Goal: Information Seeking & Learning: Learn about a topic

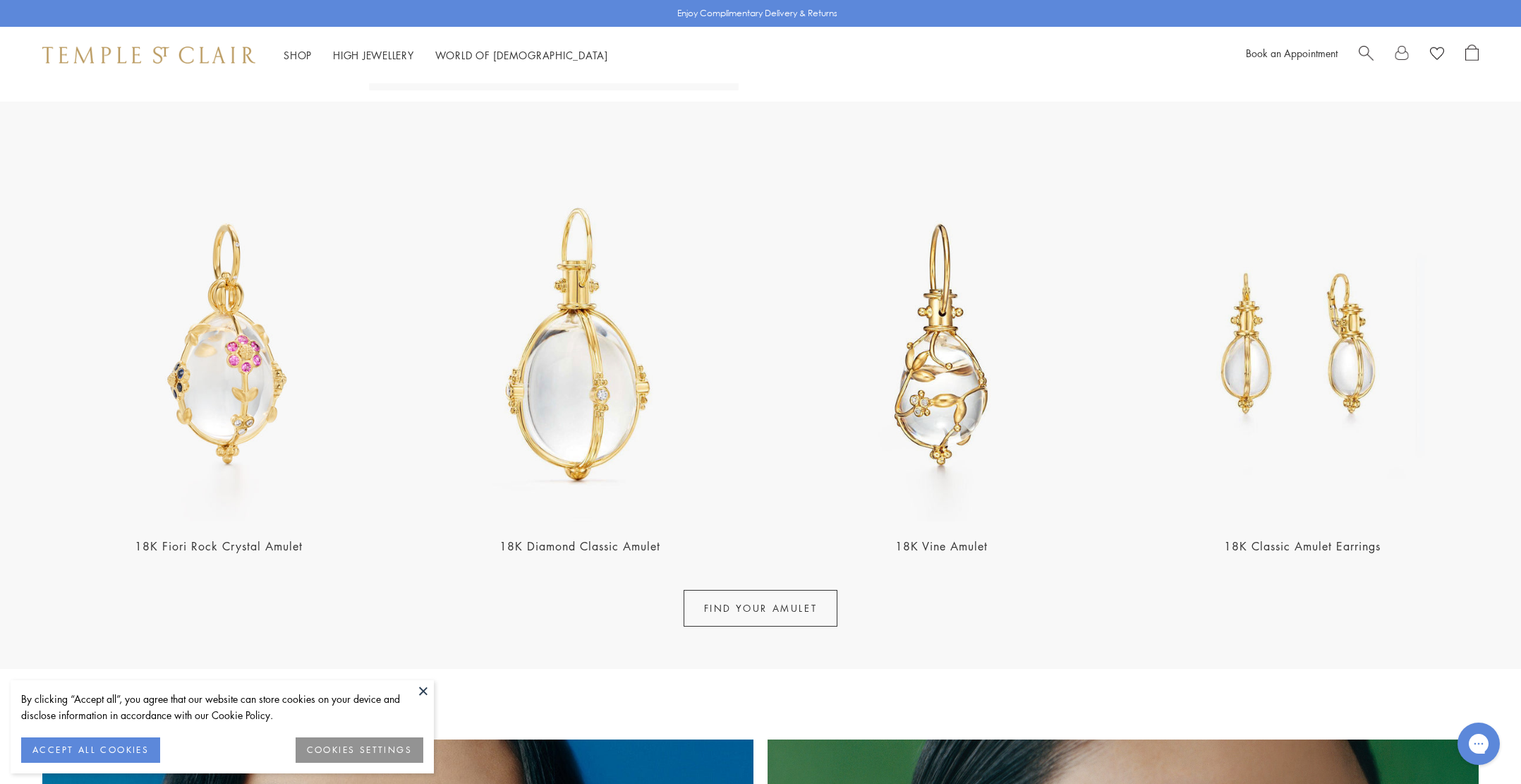
scroll to position [489, 0]
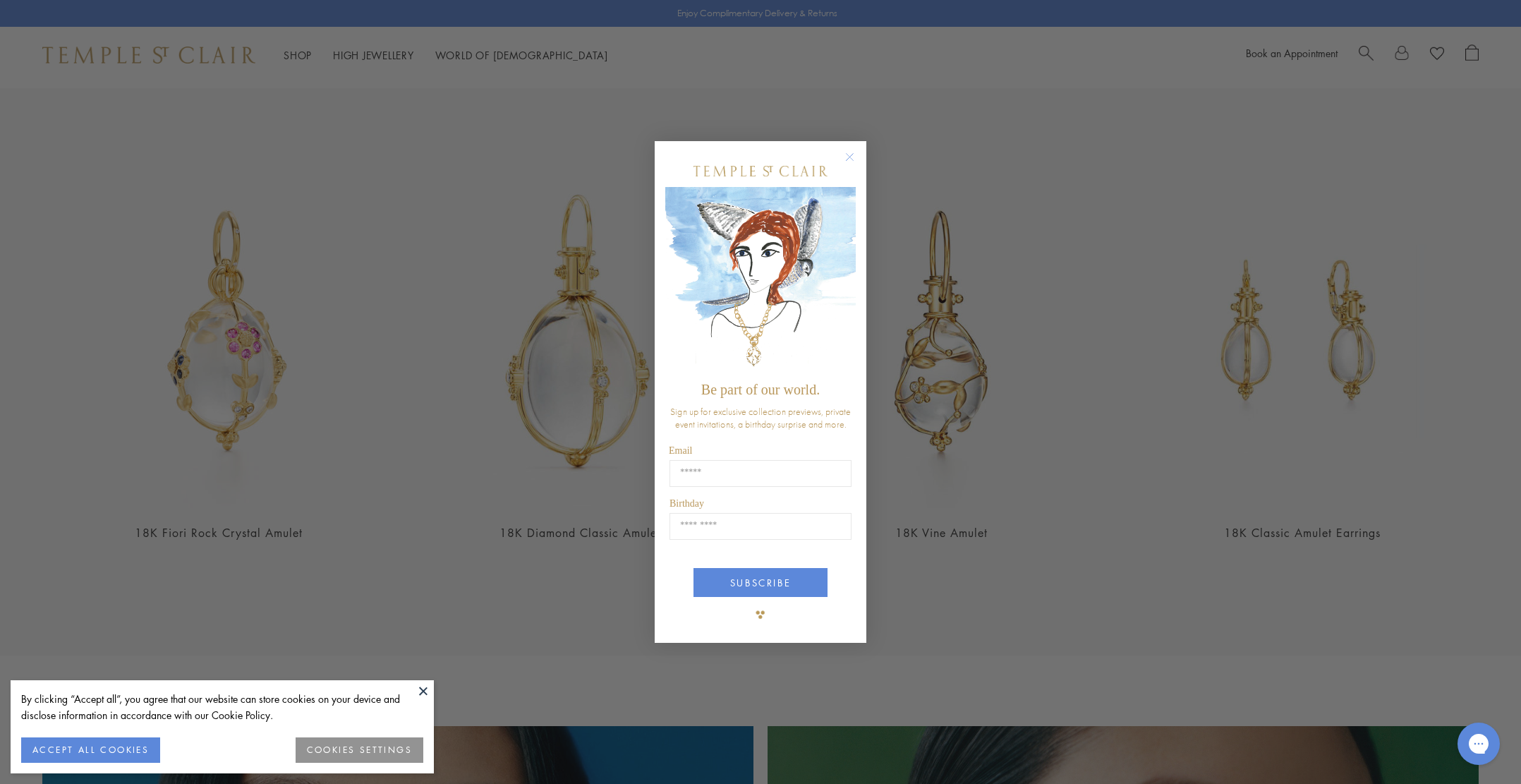
click at [421, 695] on button at bounding box center [423, 691] width 21 height 21
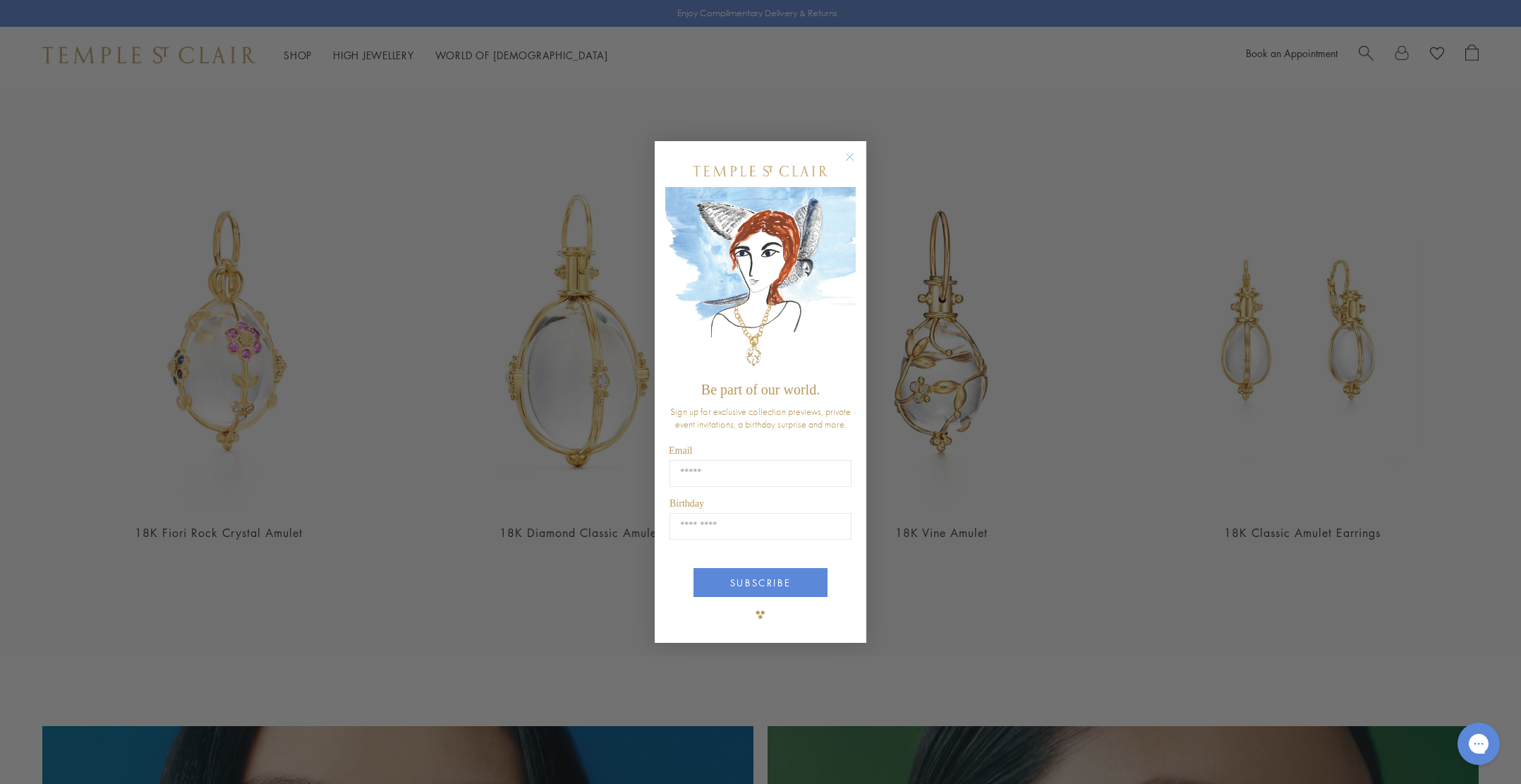
click at [851, 159] on circle "Close dialog" at bounding box center [850, 157] width 17 height 17
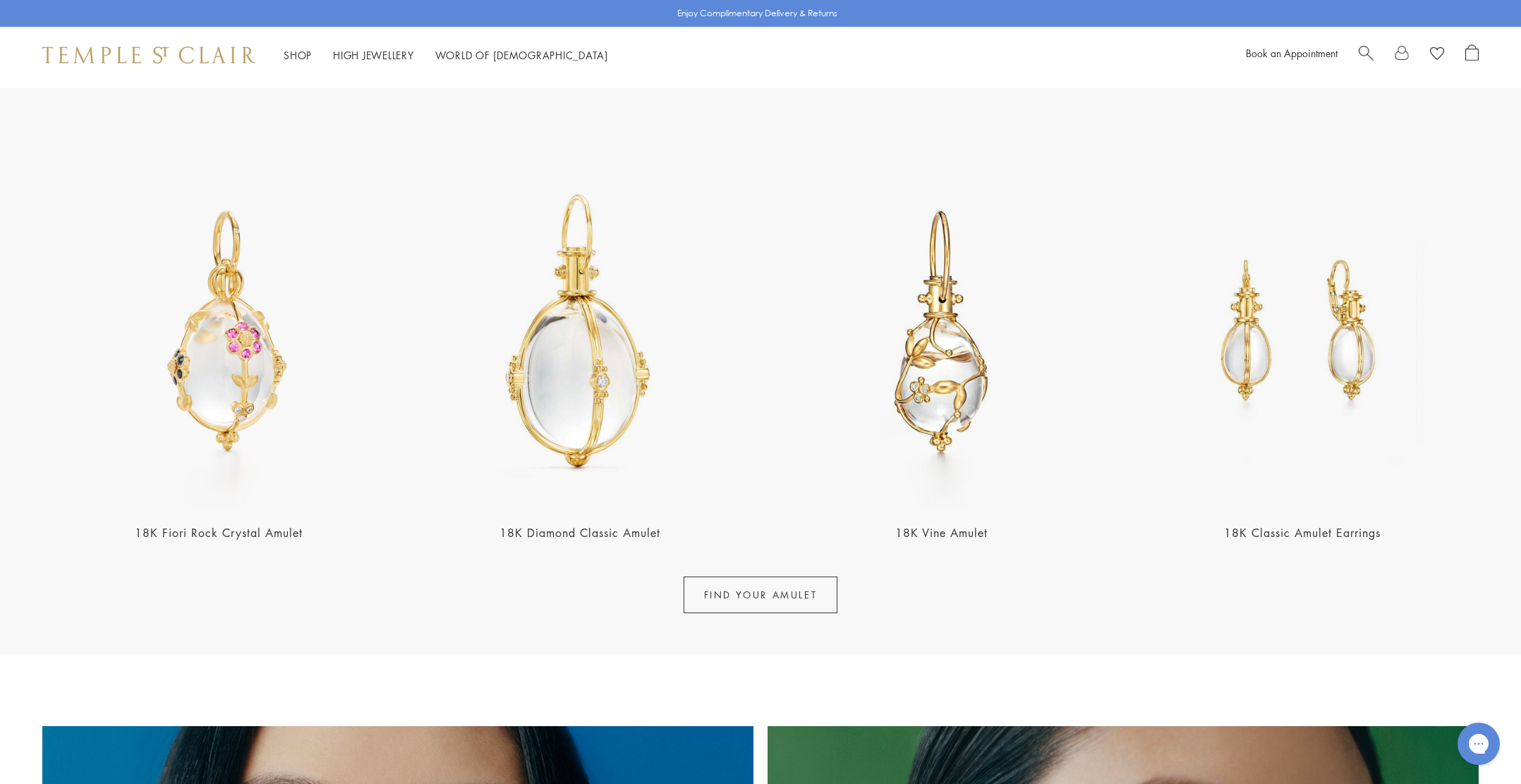
click at [565, 335] on img at bounding box center [580, 331] width 353 height 353
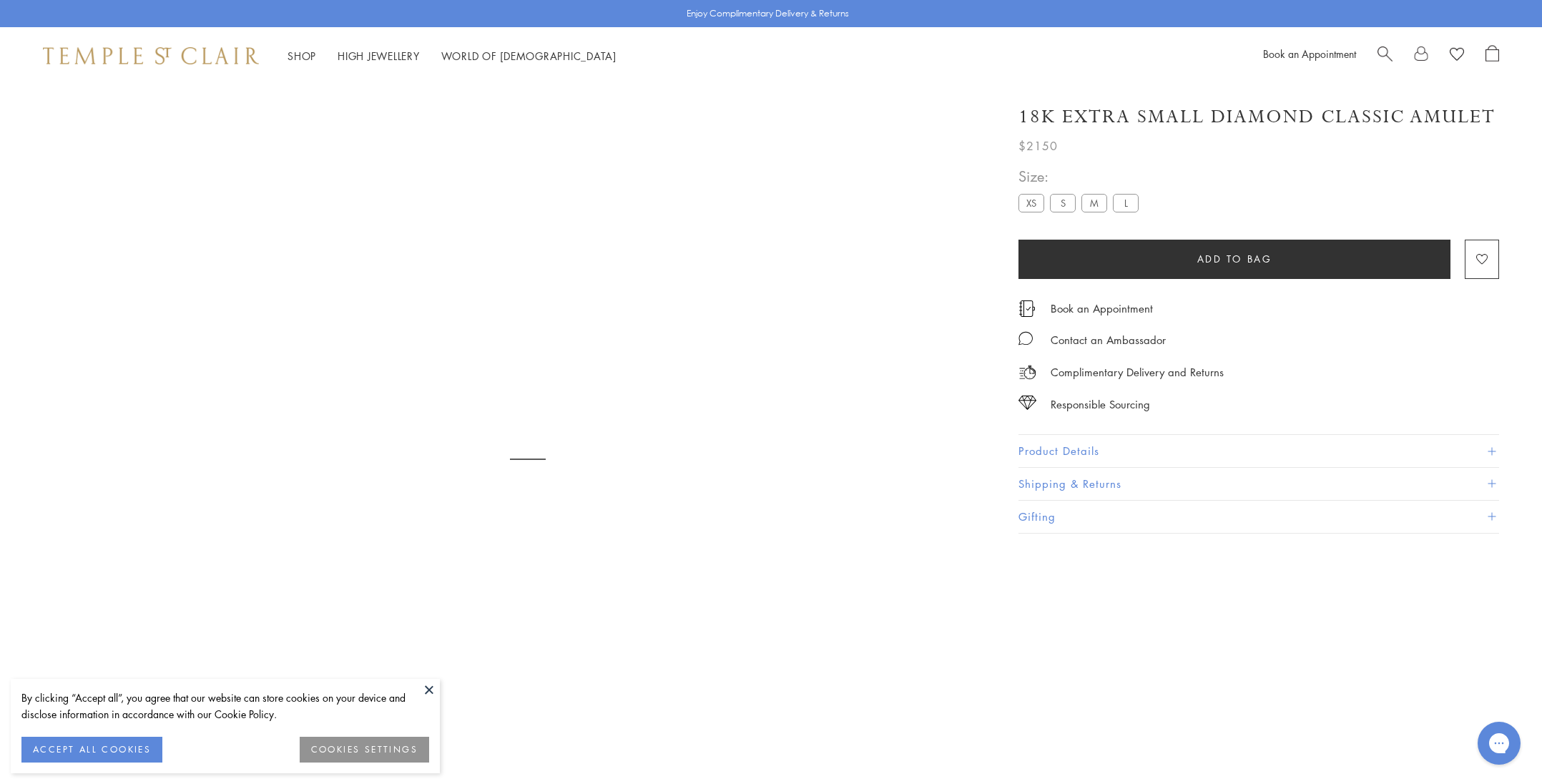
scroll to position [85, 0]
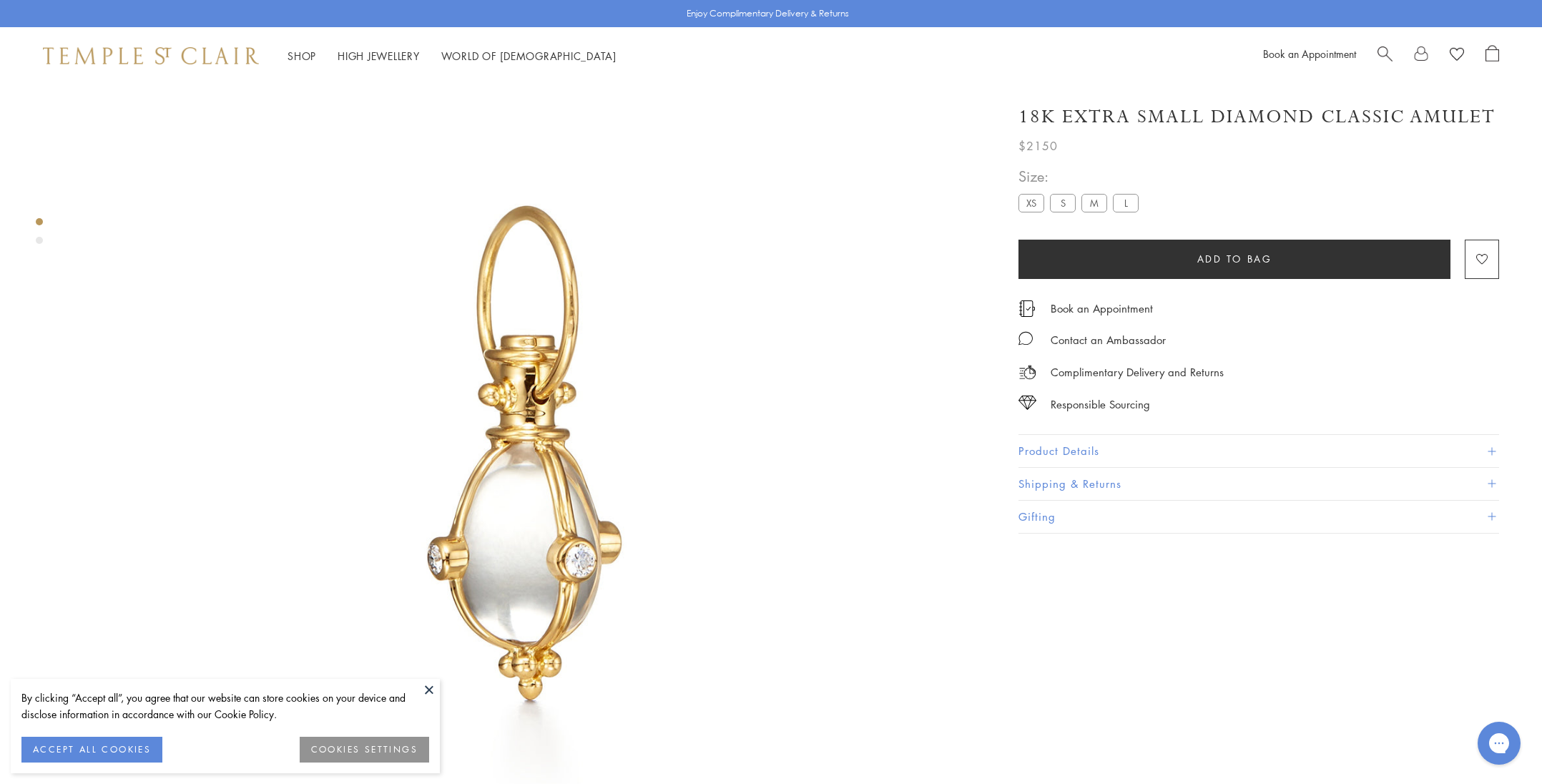
click at [127, 747] on button "ACCEPT ALL COOKIES" at bounding box center [92, 750] width 141 height 26
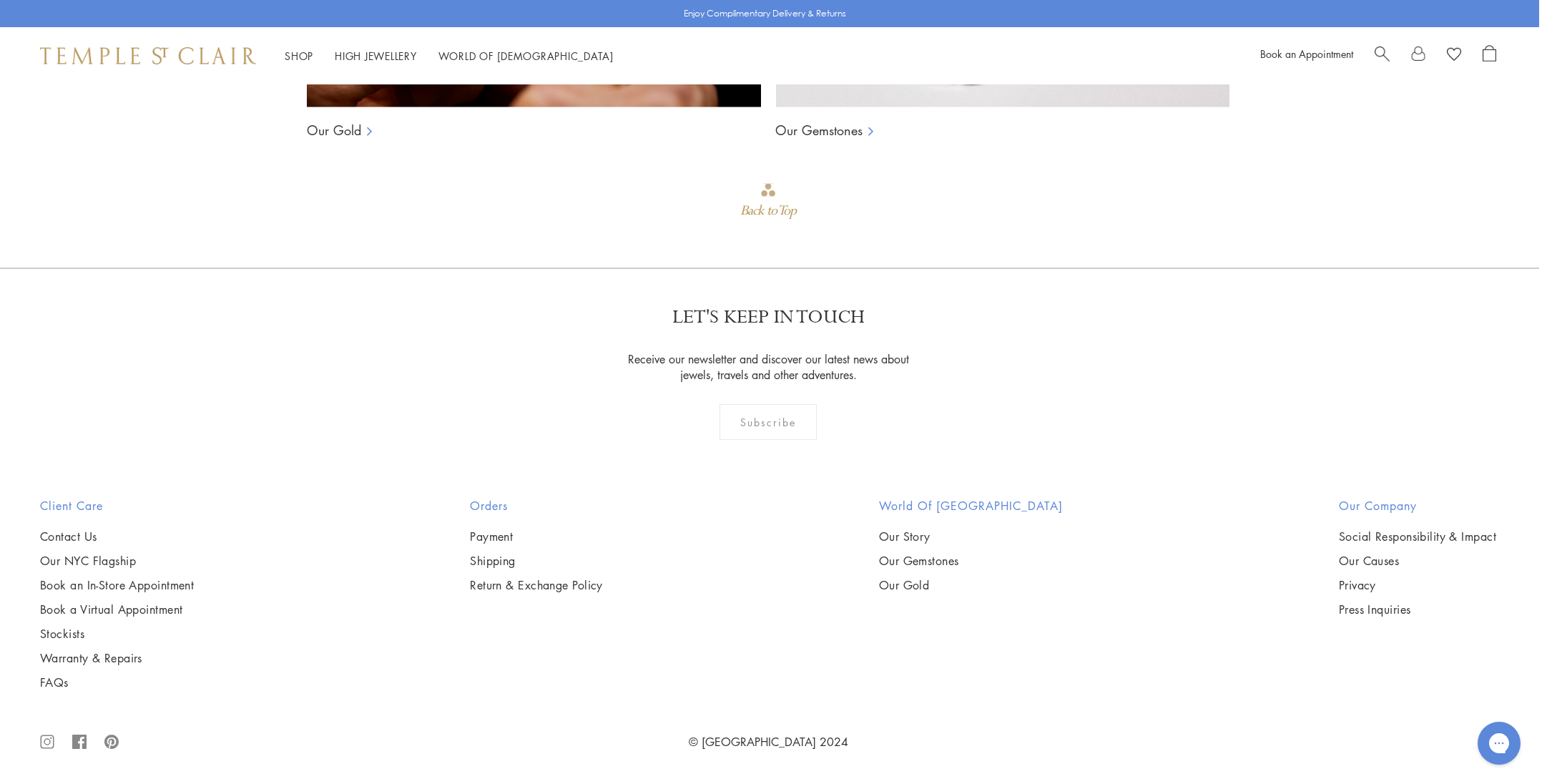
scroll to position [2160, 3]
click at [844, 139] on link "Our Gemstones" at bounding box center [819, 130] width 88 height 17
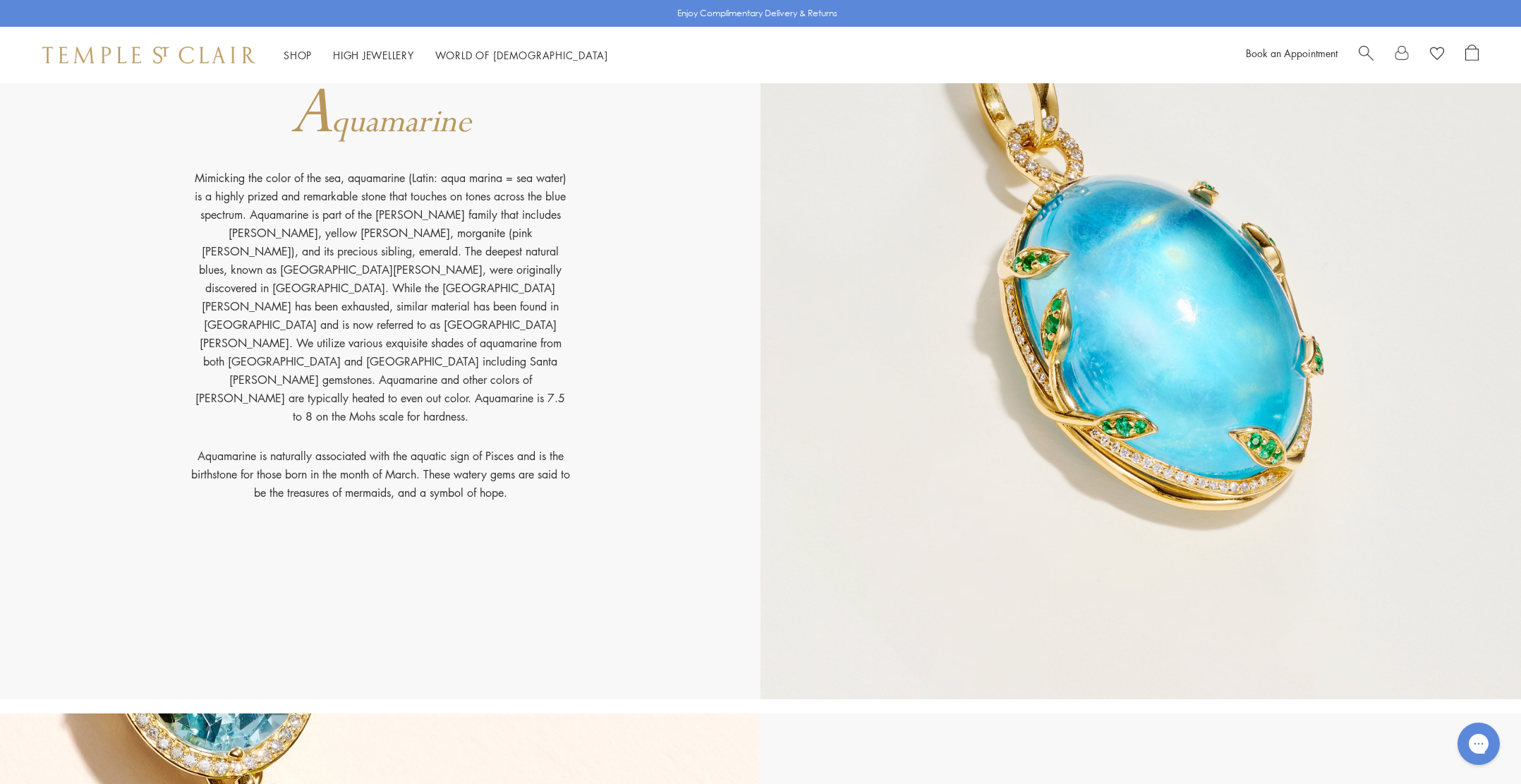
scroll to position [1836, 0]
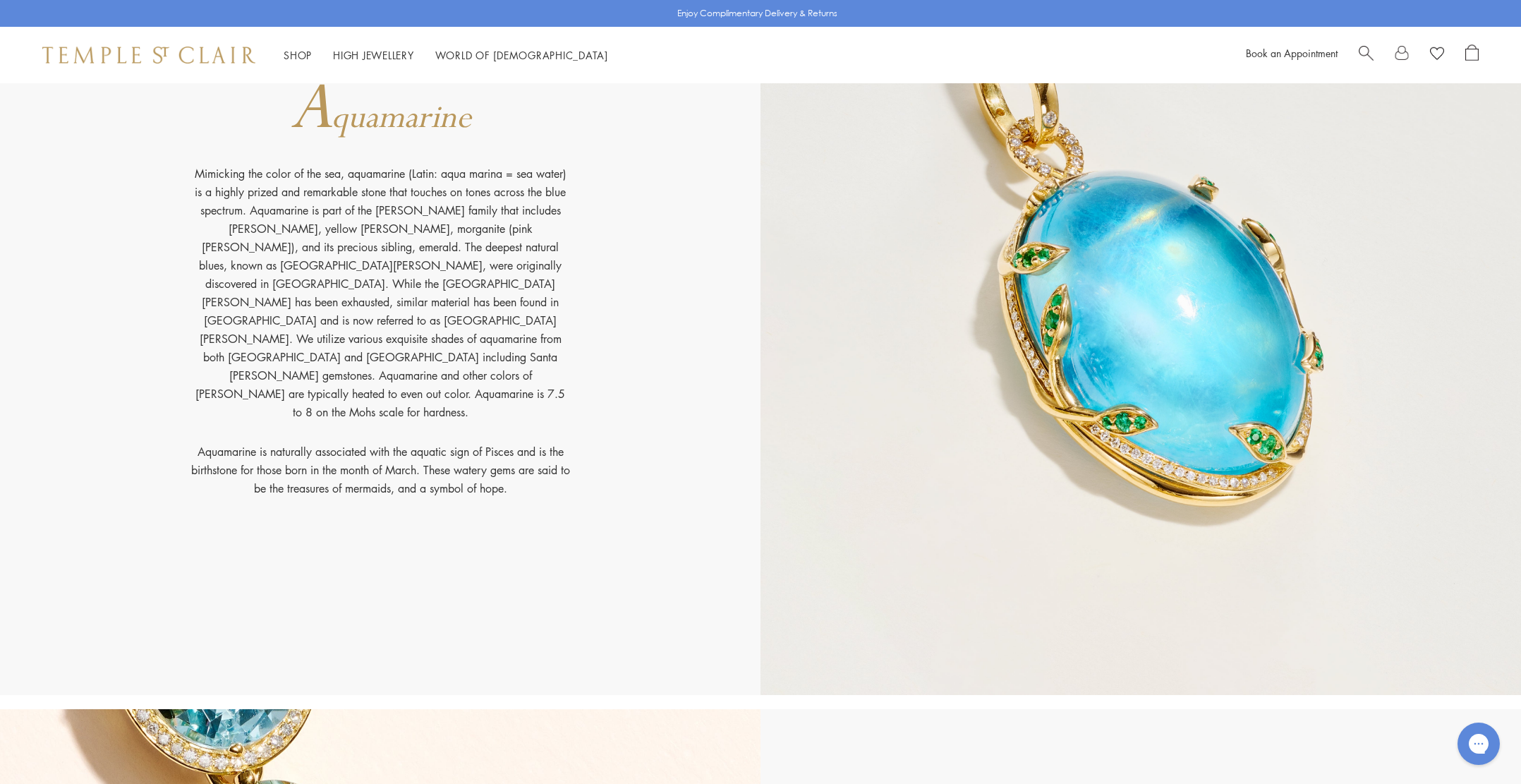
click at [1179, 302] on img at bounding box center [1140, 295] width 760 height 801
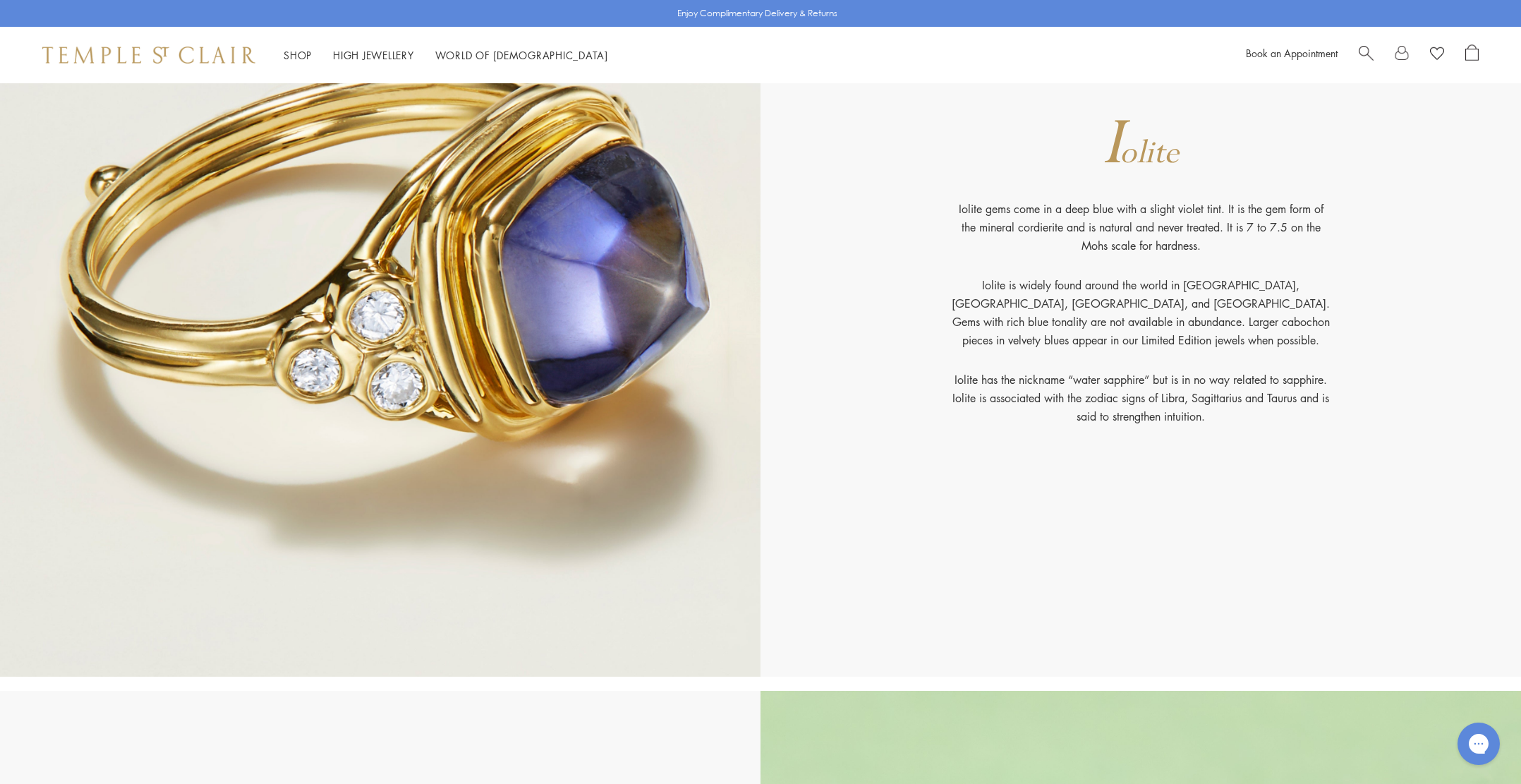
scroll to position [7564, 0]
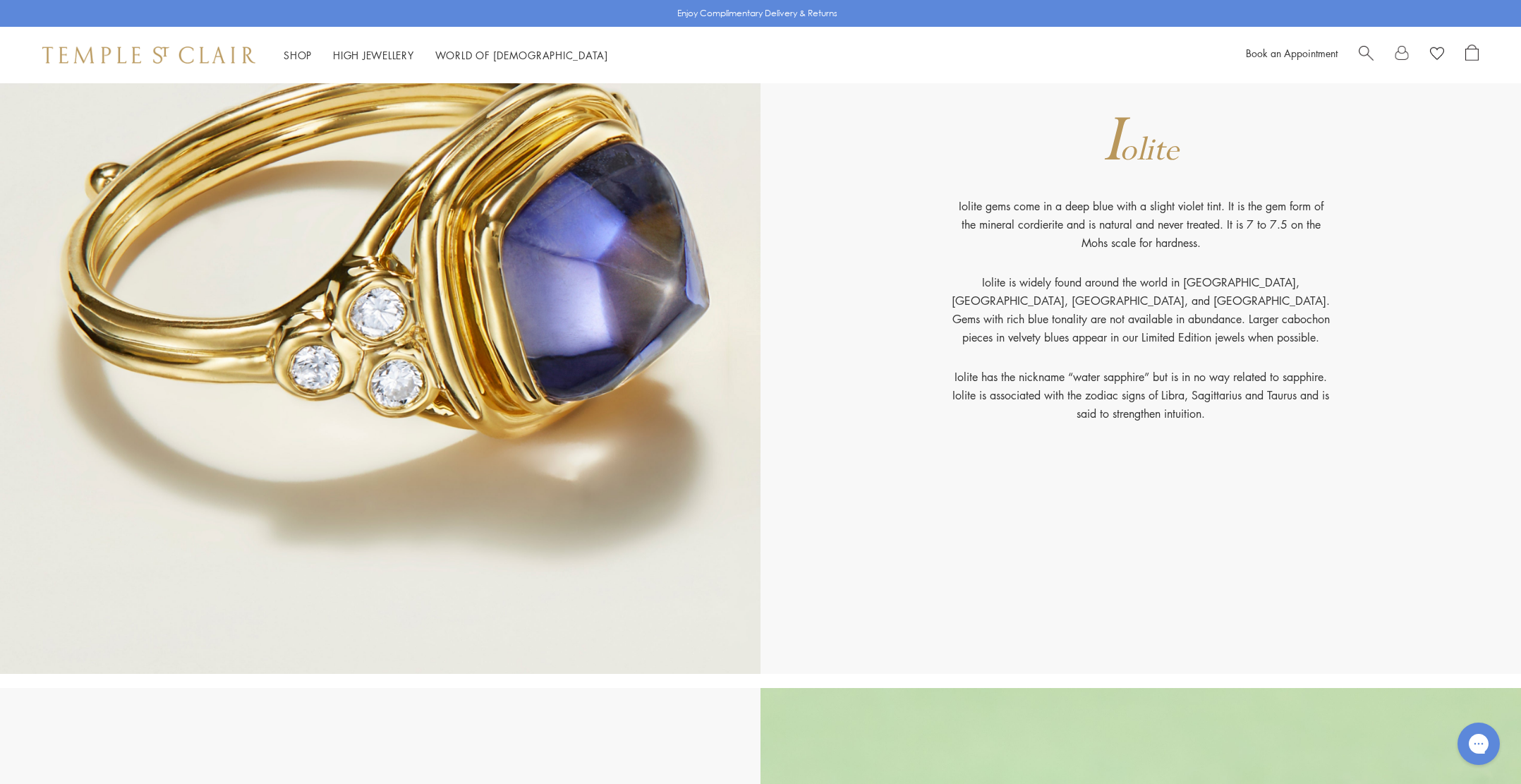
click at [171, 61] on img at bounding box center [149, 55] width 213 height 17
